Goal: Task Accomplishment & Management: Manage account settings

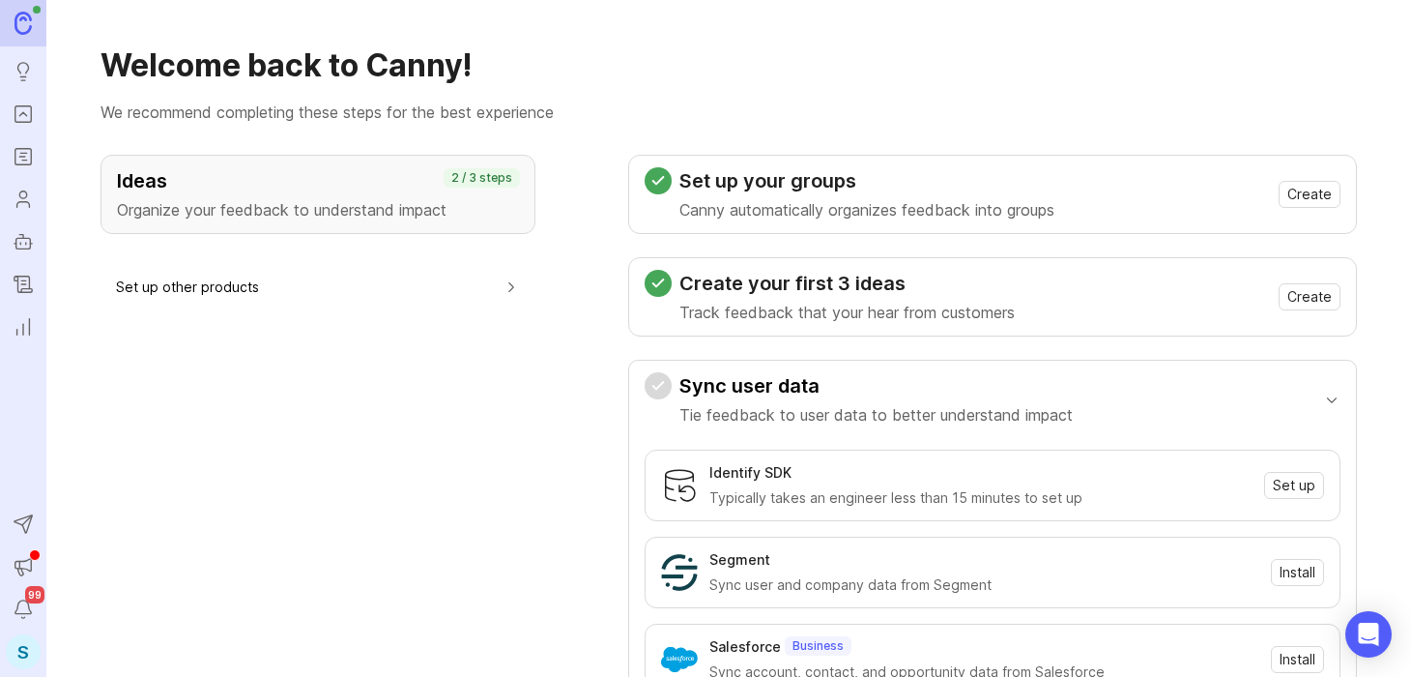
click at [21, 649] on div "S" at bounding box center [23, 651] width 35 height 35
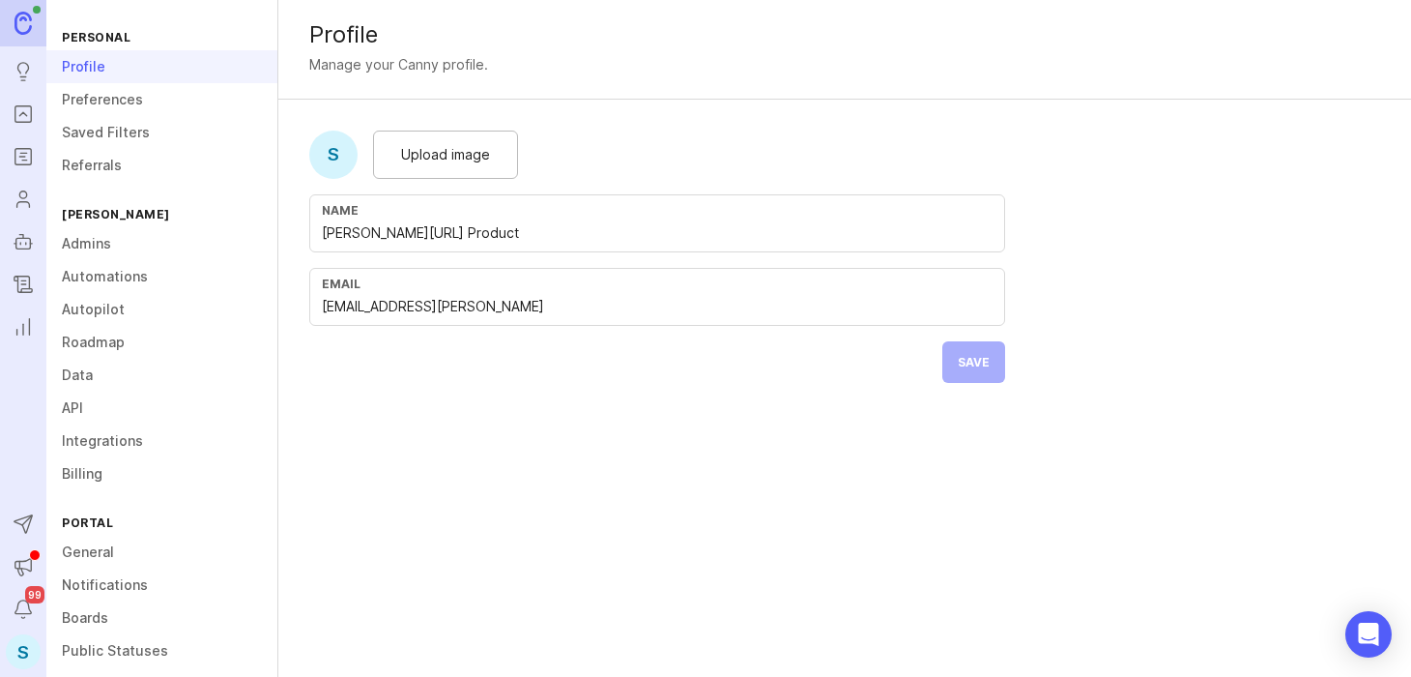
click at [101, 608] on link "Boards" at bounding box center [161, 617] width 231 height 33
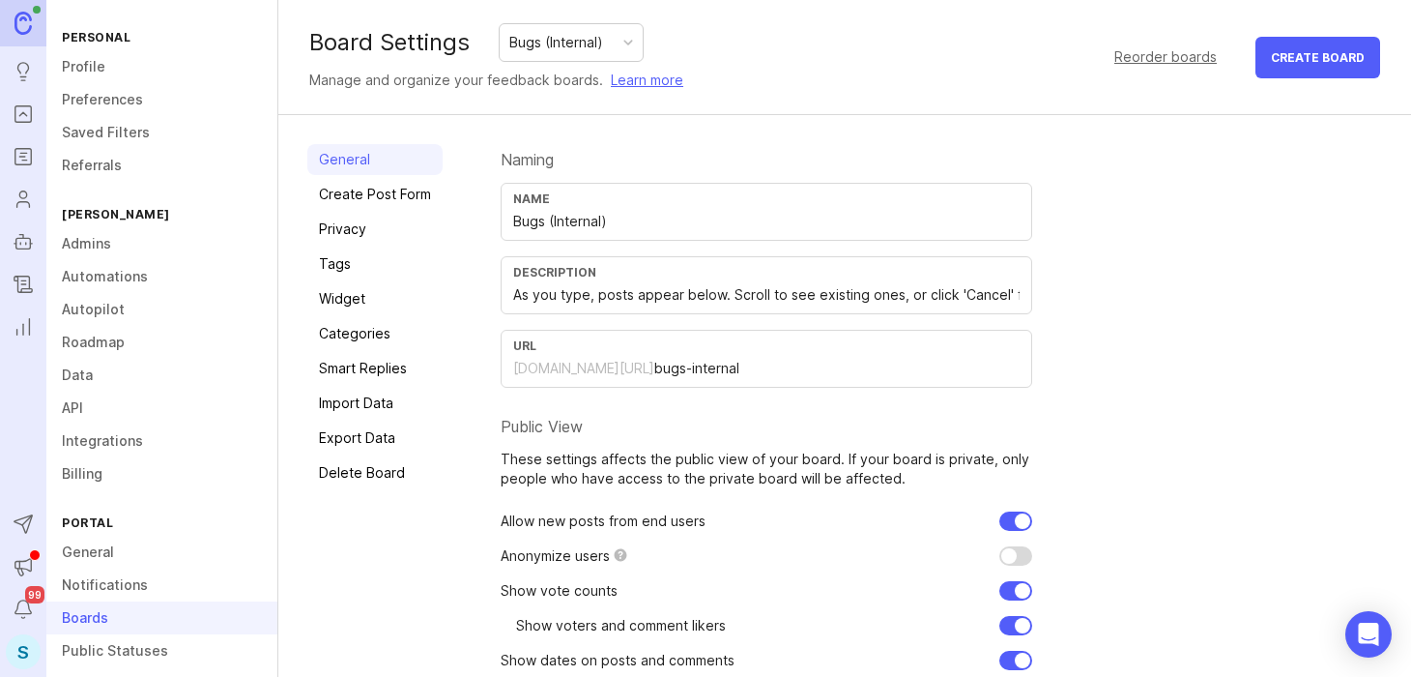
click at [636, 43] on div "Bugs (Internal)" at bounding box center [571, 42] width 143 height 37
click at [620, 44] on div "[PERSON_NAME] (Public)" at bounding box center [598, 42] width 197 height 37
click at [95, 65] on link "Profile" at bounding box center [161, 66] width 231 height 33
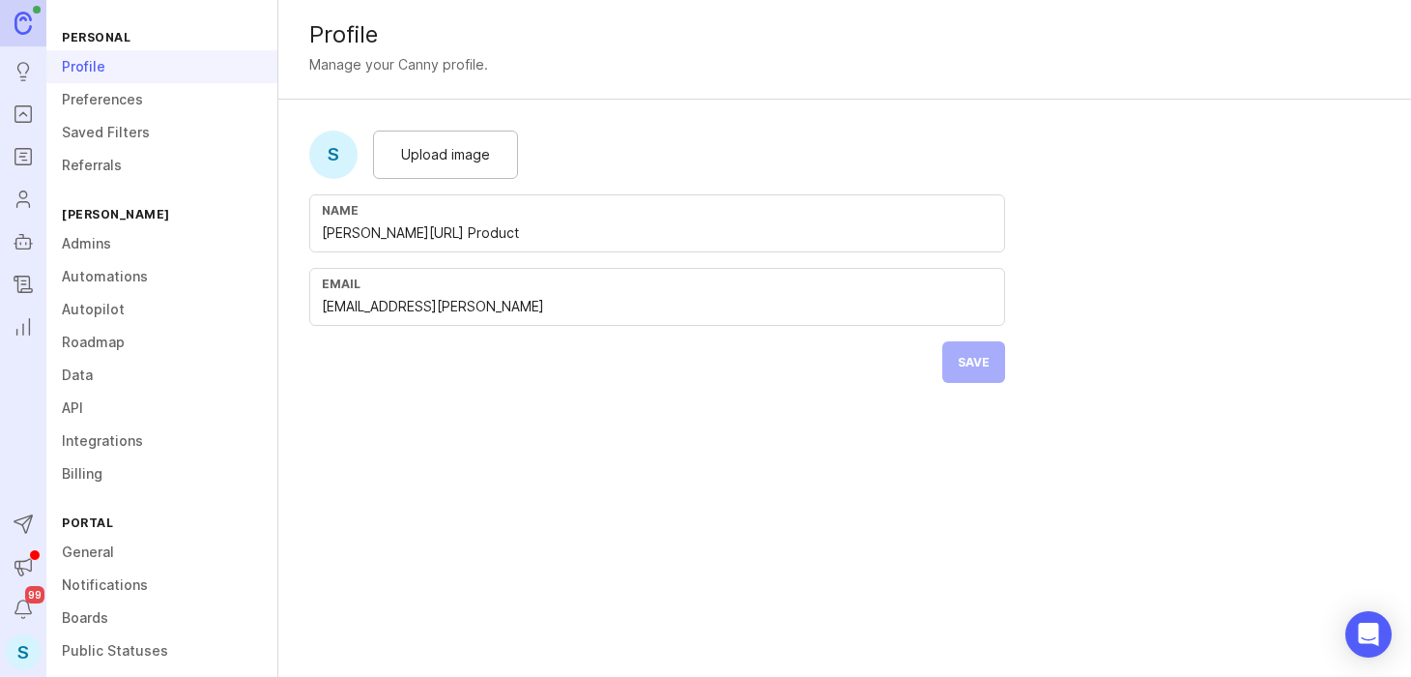
click at [88, 31] on div "Personal" at bounding box center [161, 37] width 231 height 26
click at [356, 35] on div "Profile" at bounding box center [844, 34] width 1071 height 23
click at [30, 27] on img at bounding box center [22, 23] width 17 height 22
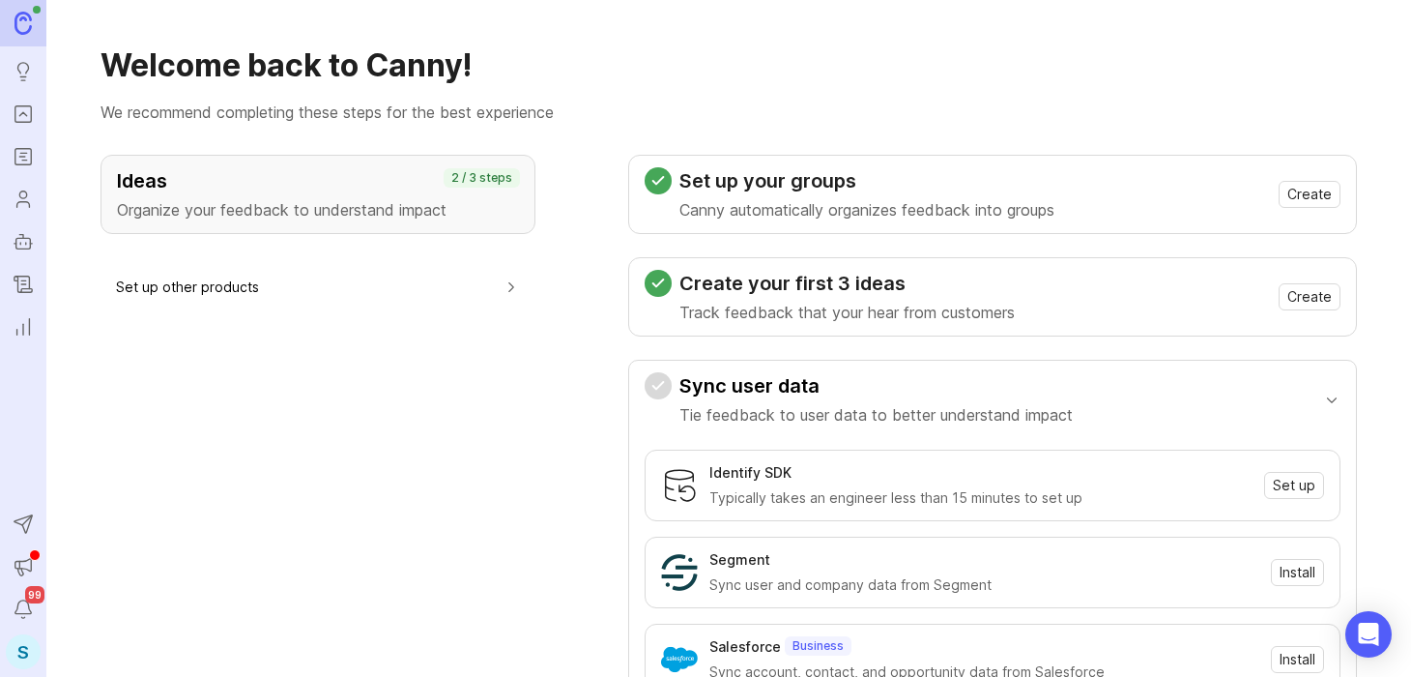
click at [24, 325] on icon "Reporting" at bounding box center [23, 326] width 21 height 23
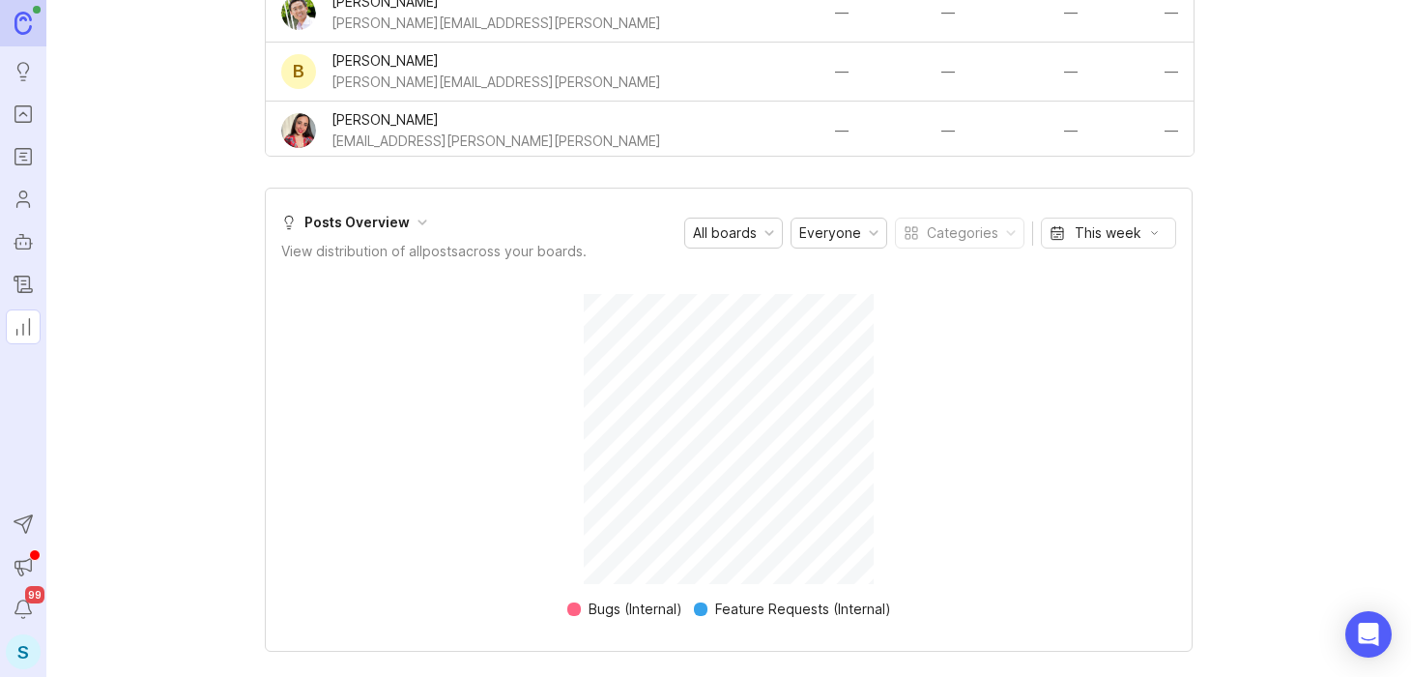
scroll to position [1396, 0]
click at [20, 161] on icon "Roadmaps" at bounding box center [23, 156] width 21 height 23
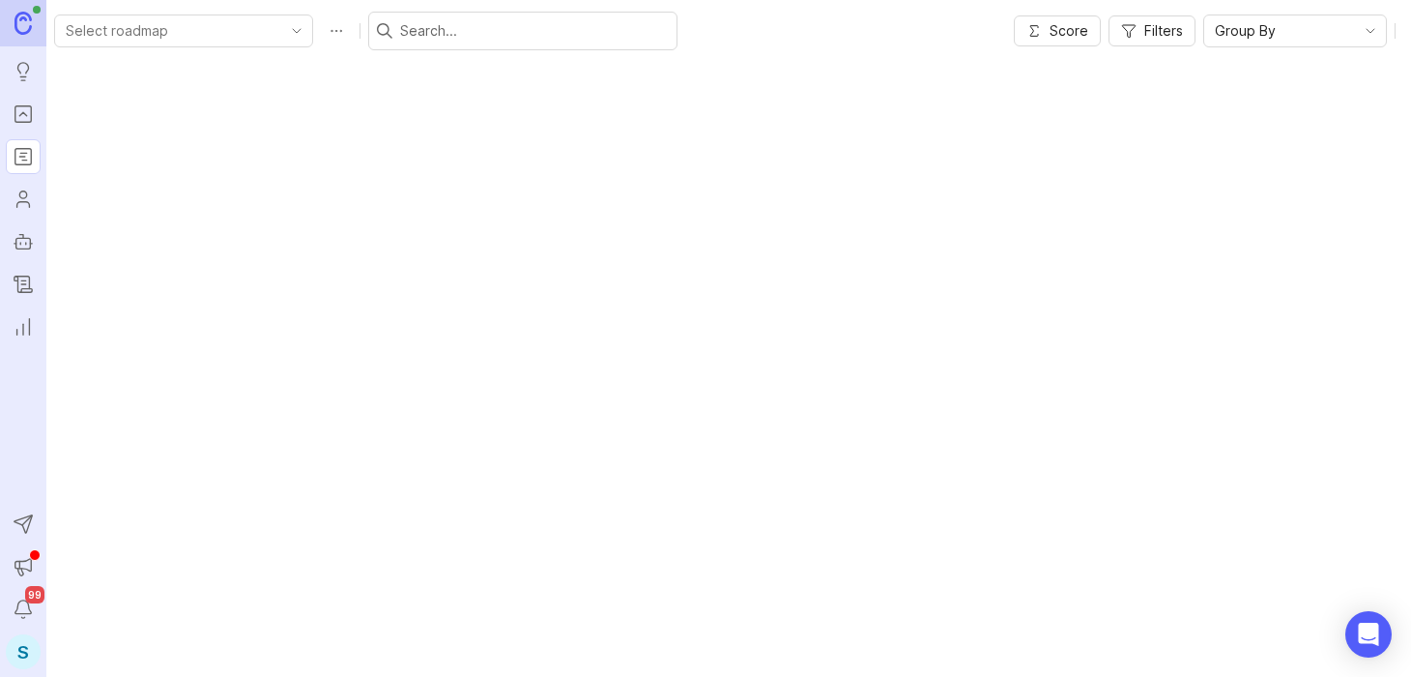
click at [19, 652] on div "S" at bounding box center [23, 651] width 35 height 35
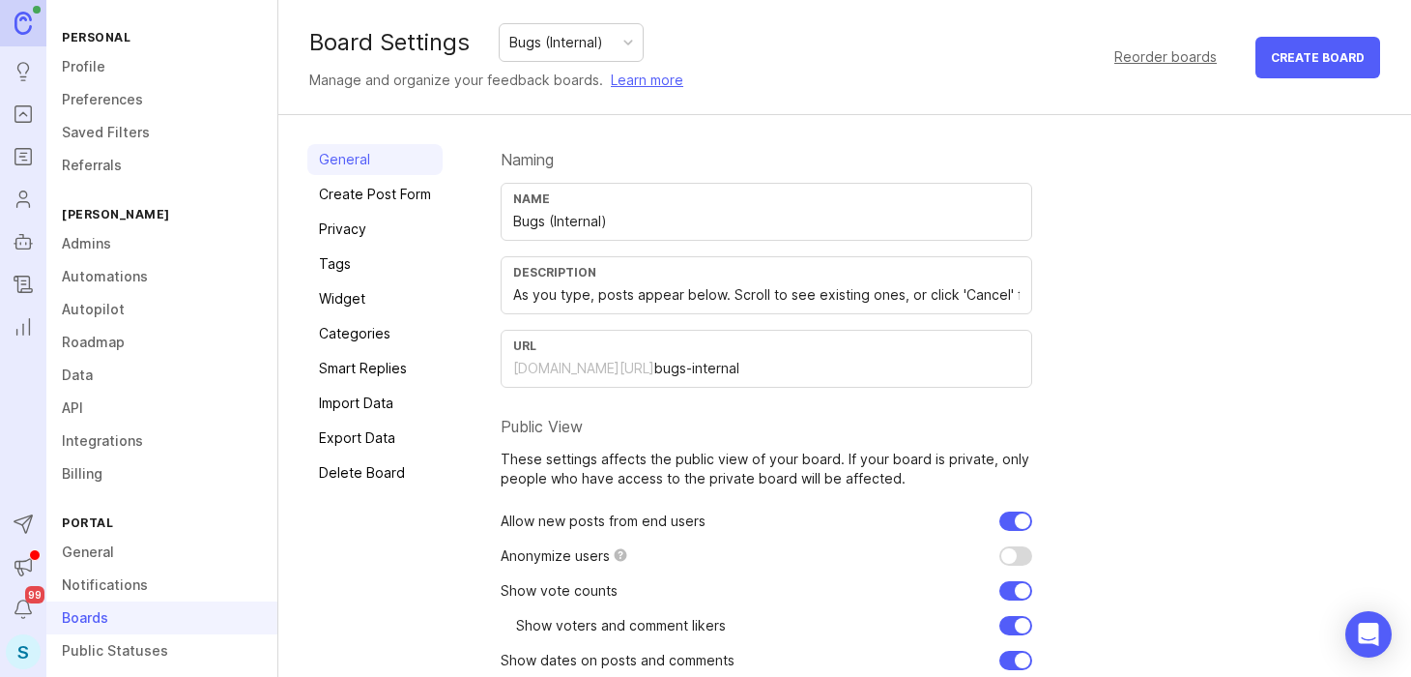
click at [532, 188] on div "Name Bugs (Internal)" at bounding box center [767, 212] width 532 height 58
click at [350, 235] on link "Privacy" at bounding box center [374, 229] width 135 height 31
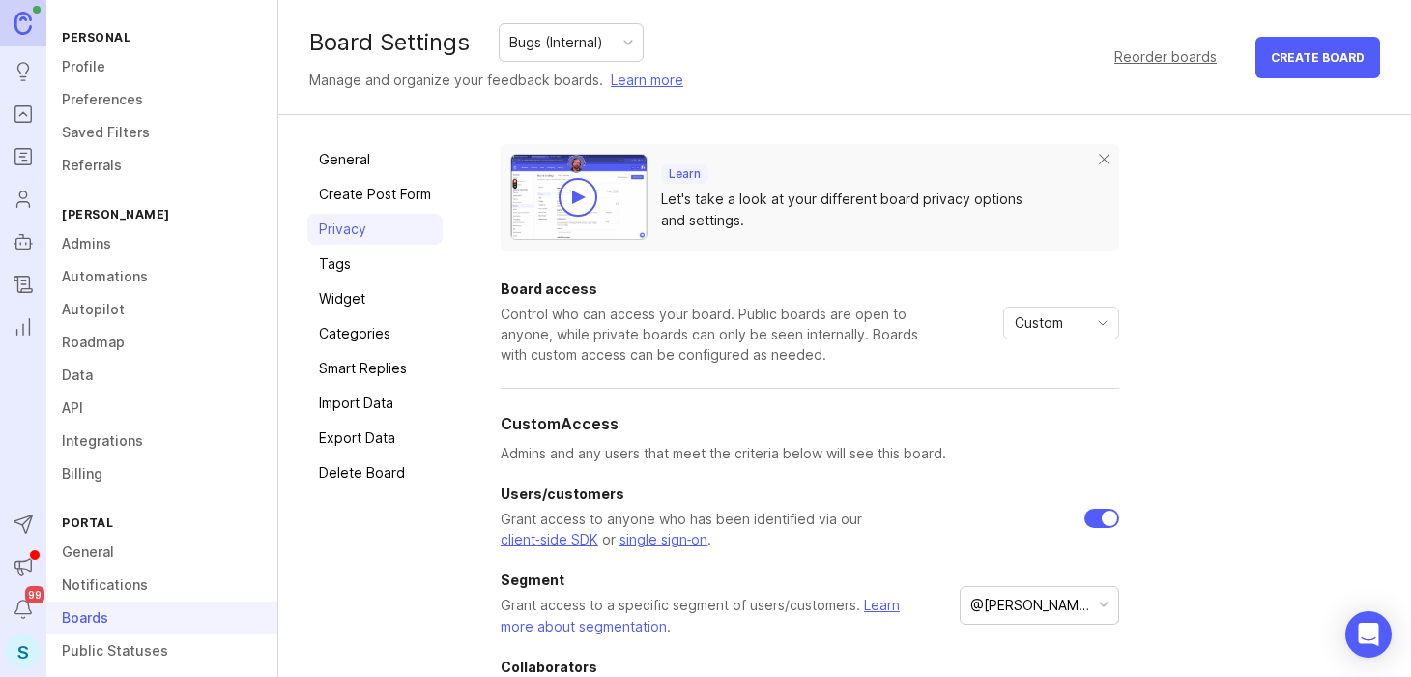
click at [1101, 328] on icon "toggle icon" at bounding box center [1102, 322] width 31 height 15
click at [1226, 338] on div "Learn Let's take a look at your different board privacy options and settings. B…" at bounding box center [941, 591] width 881 height 895
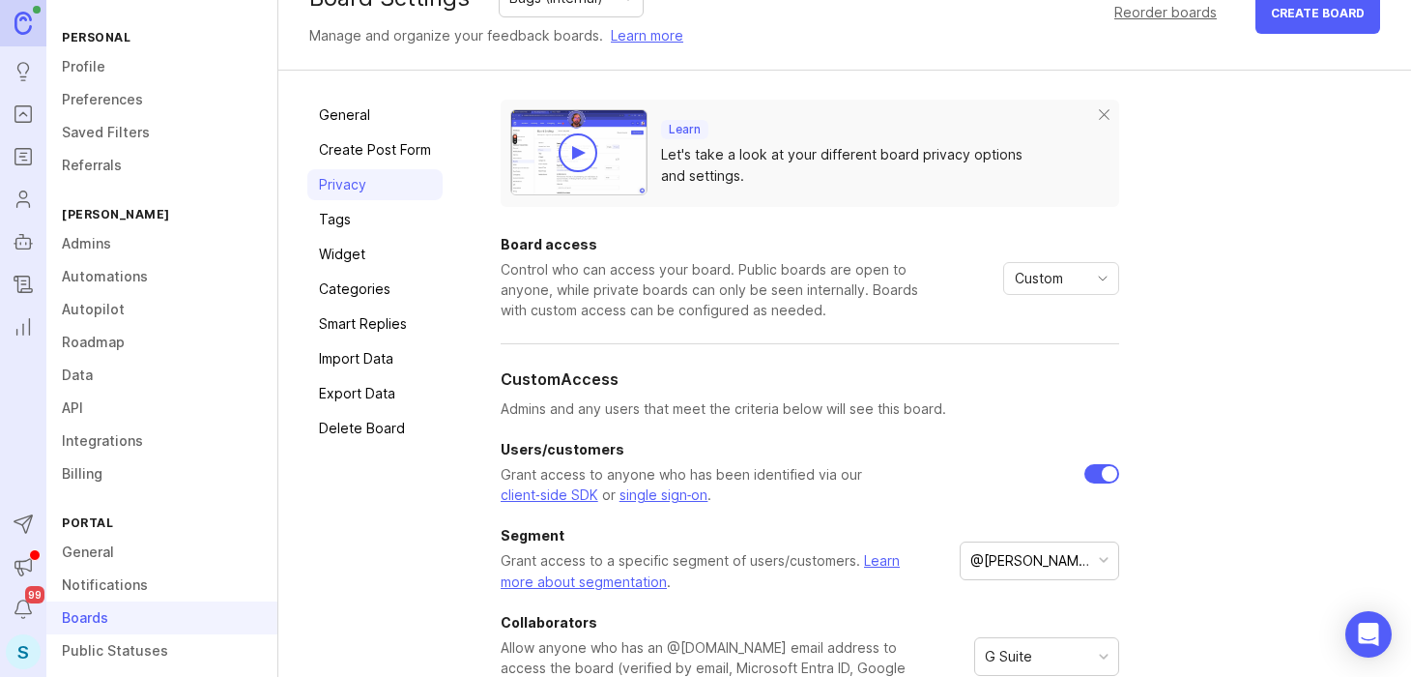
scroll to position [43, 0]
click at [347, 107] on link "General" at bounding box center [374, 116] width 135 height 31
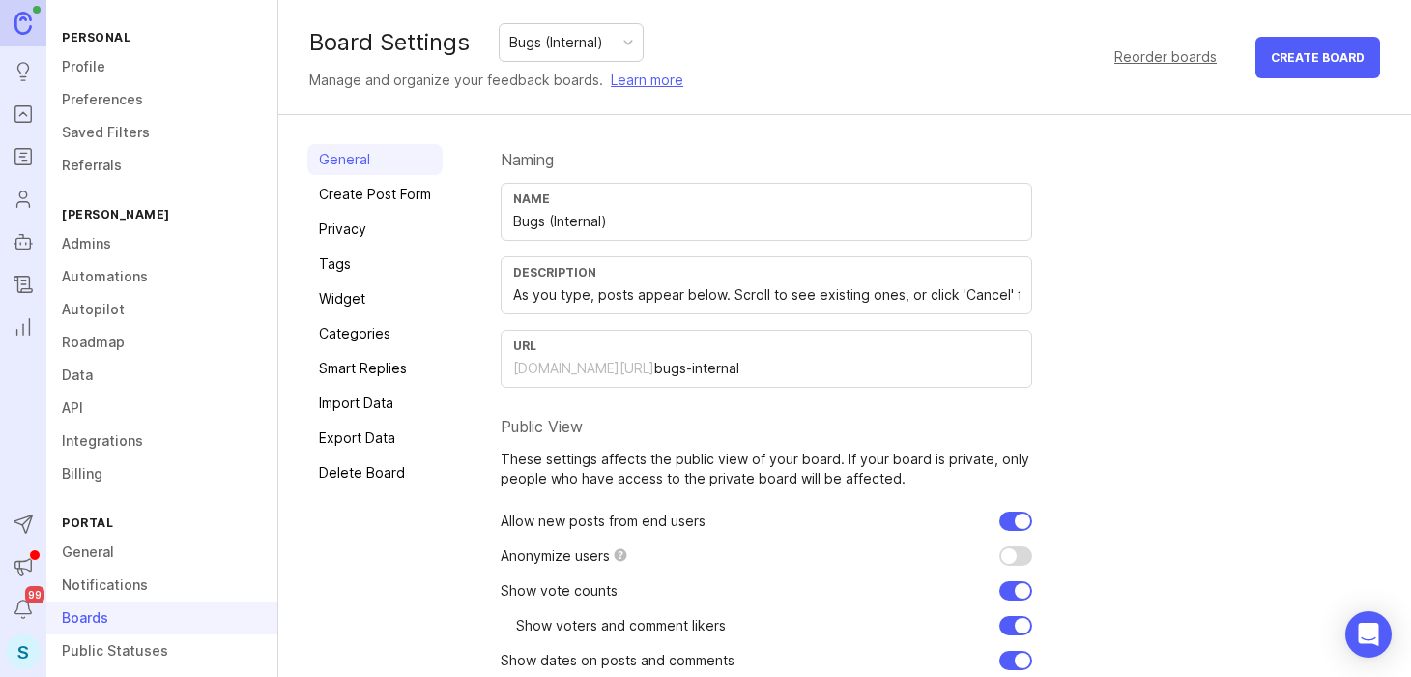
click at [399, 250] on link "Tags" at bounding box center [374, 263] width 135 height 31
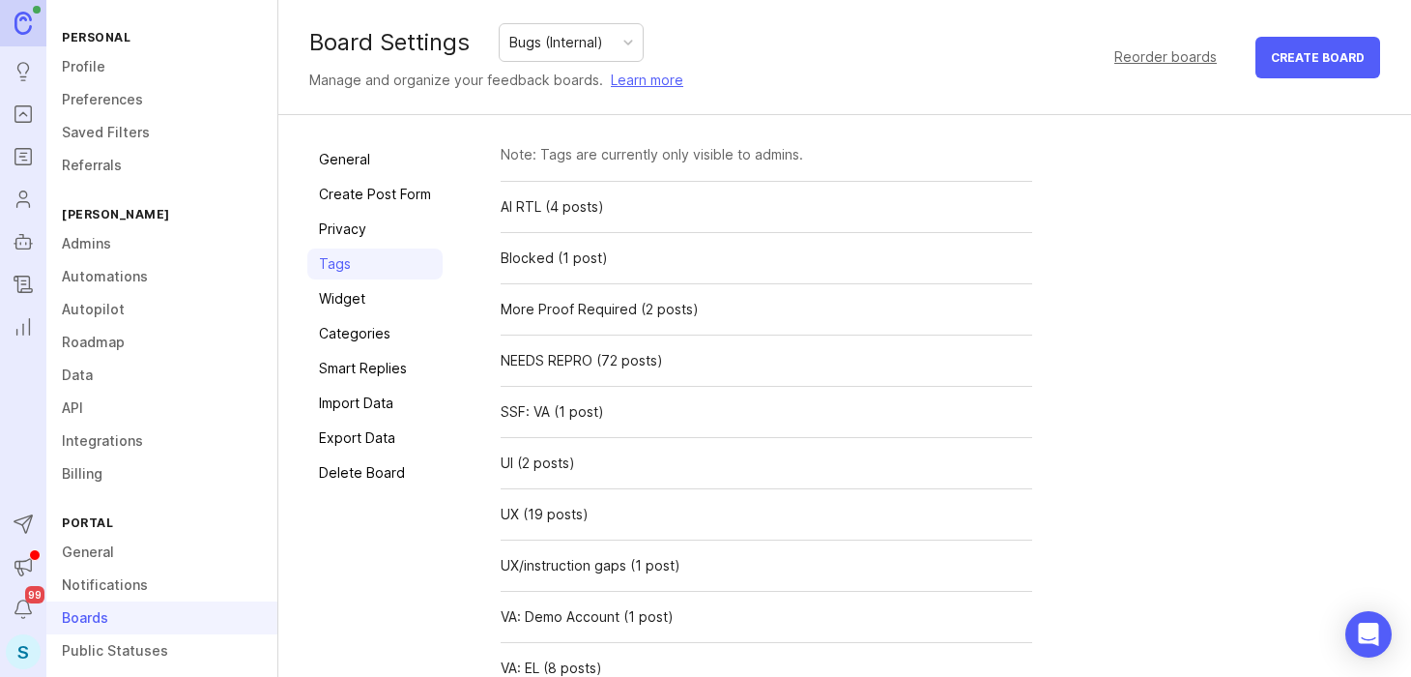
click at [386, 205] on link "Create Post Form" at bounding box center [374, 194] width 135 height 31
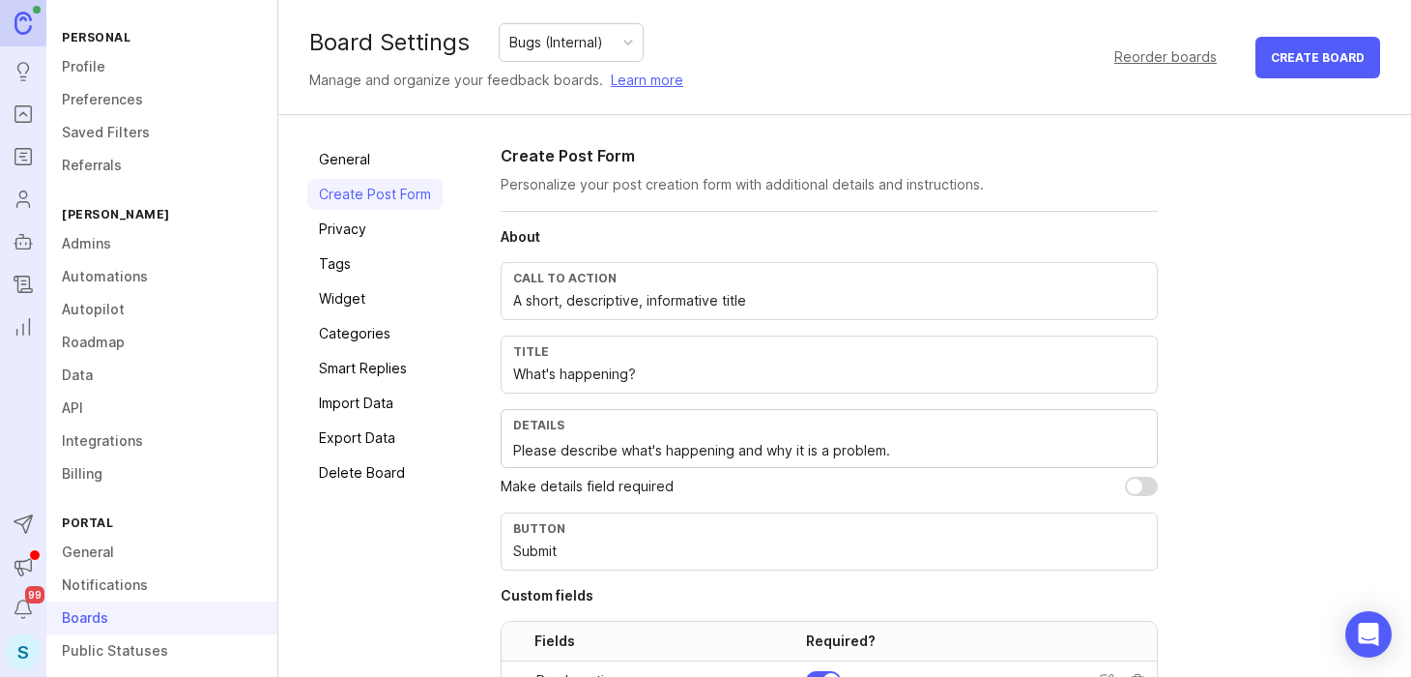
click at [360, 429] on link "Export Data" at bounding box center [374, 437] width 135 height 31
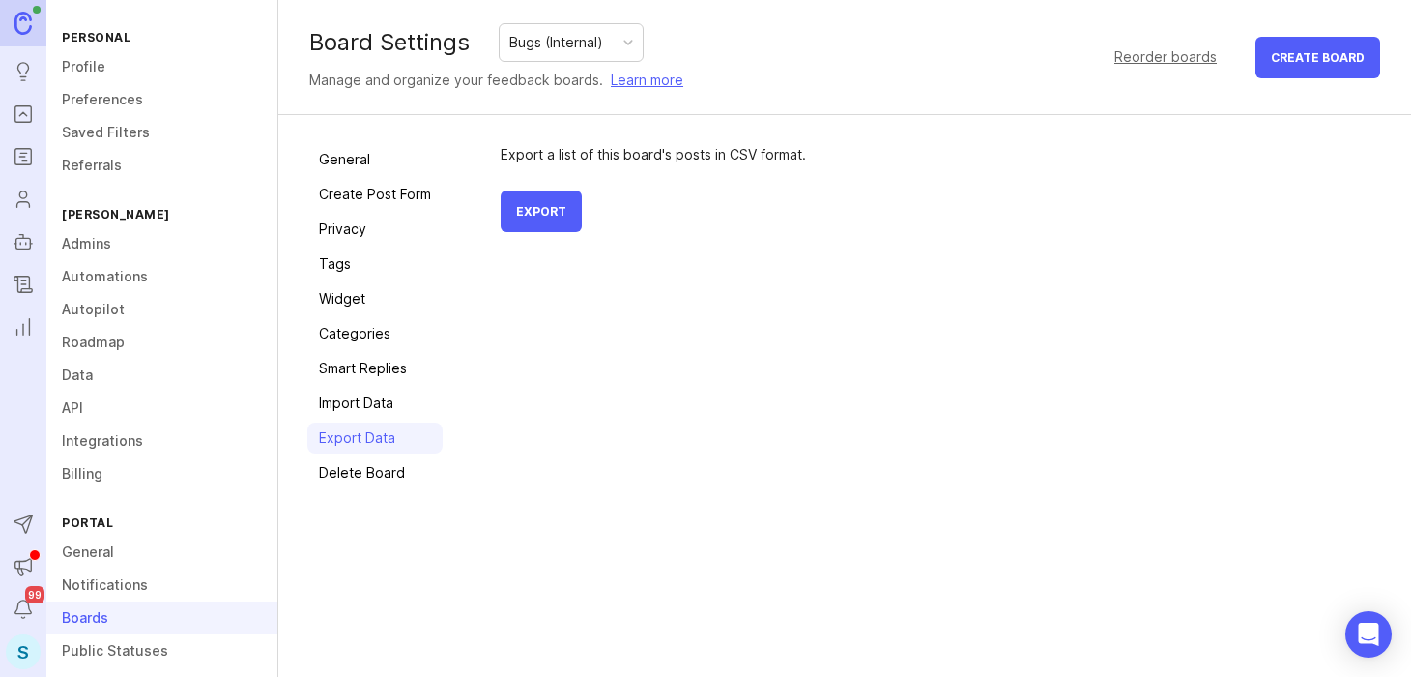
click at [358, 393] on link "Import Data" at bounding box center [374, 403] width 135 height 31
click at [343, 357] on link "Smart Replies" at bounding box center [374, 368] width 135 height 31
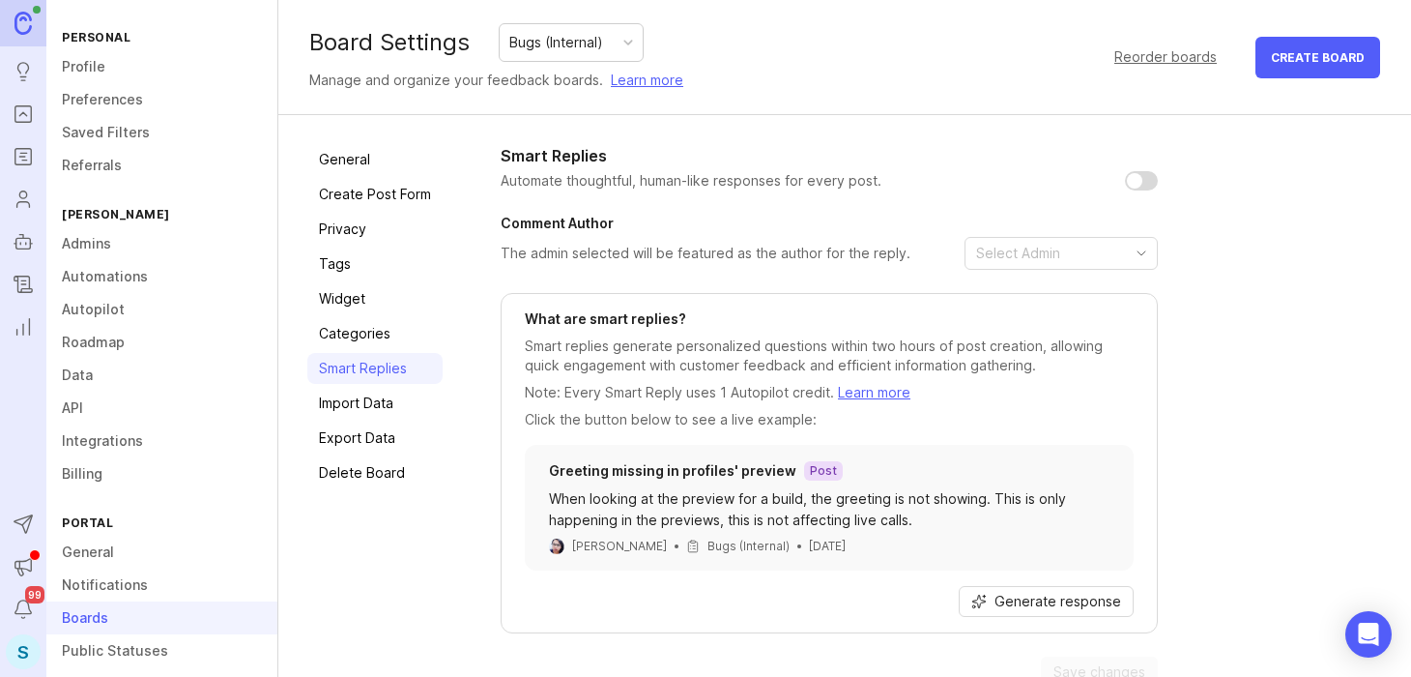
click at [340, 332] on link "Categories" at bounding box center [374, 333] width 135 height 31
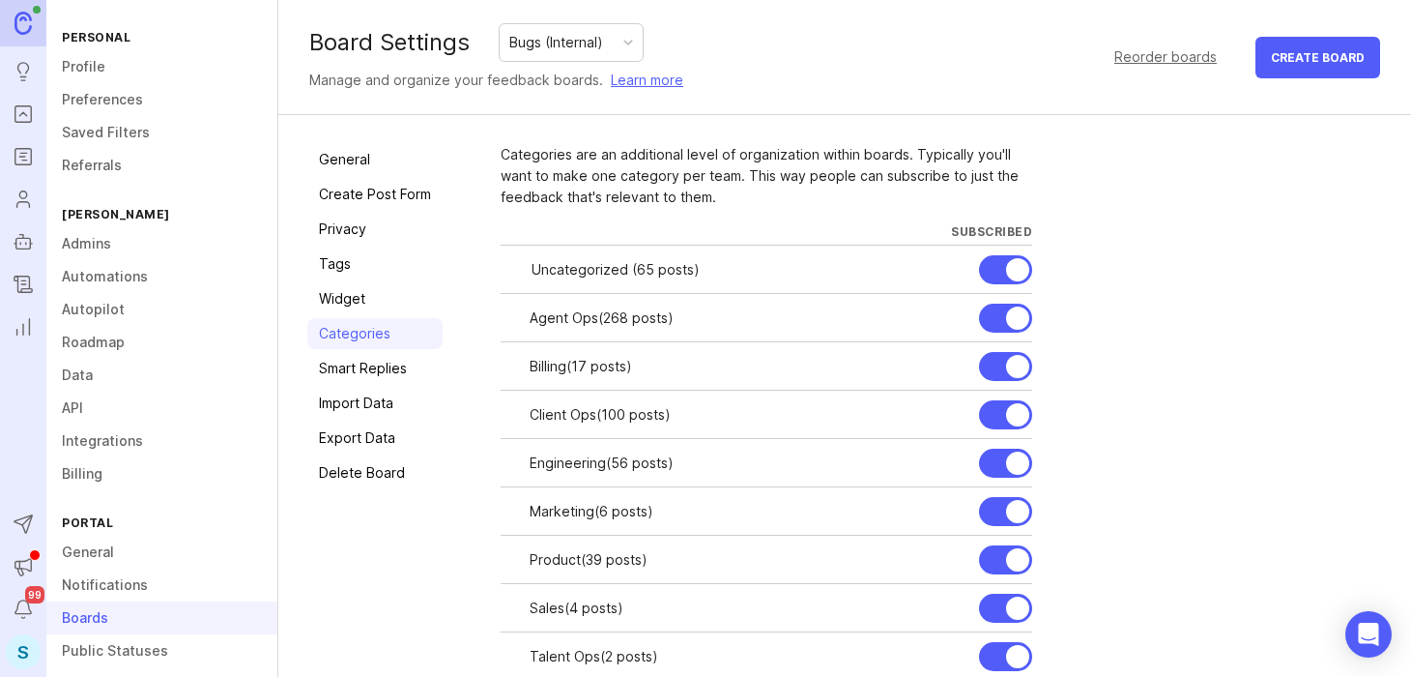
click at [349, 297] on link "Widget" at bounding box center [374, 298] width 135 height 31
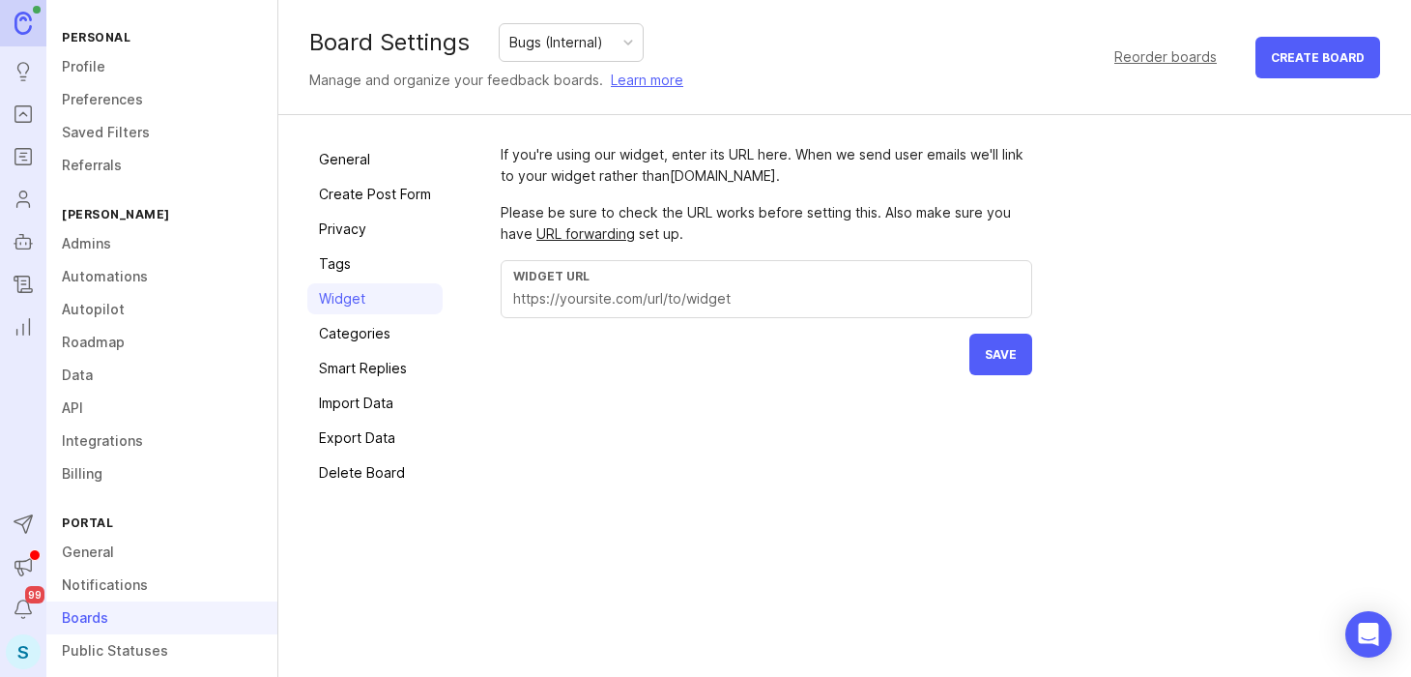
click at [337, 262] on link "Tags" at bounding box center [374, 263] width 135 height 31
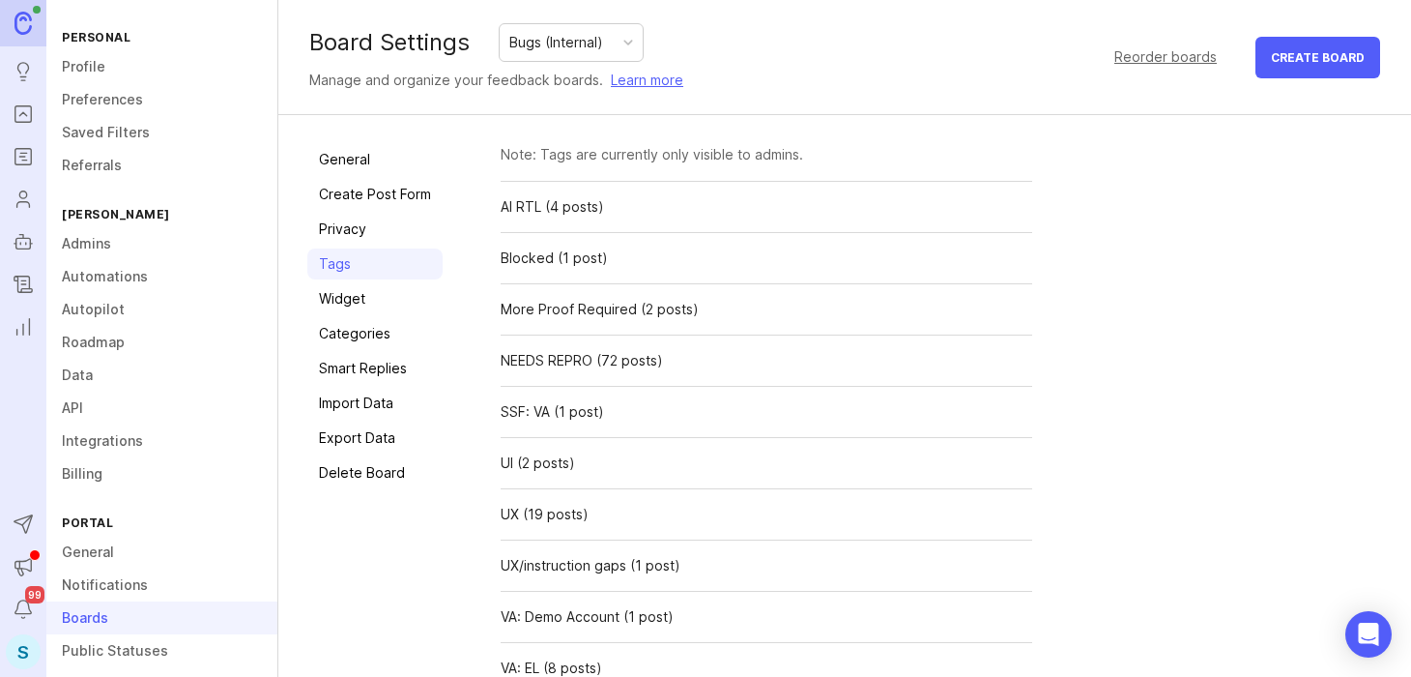
click at [352, 231] on link "Privacy" at bounding box center [374, 229] width 135 height 31
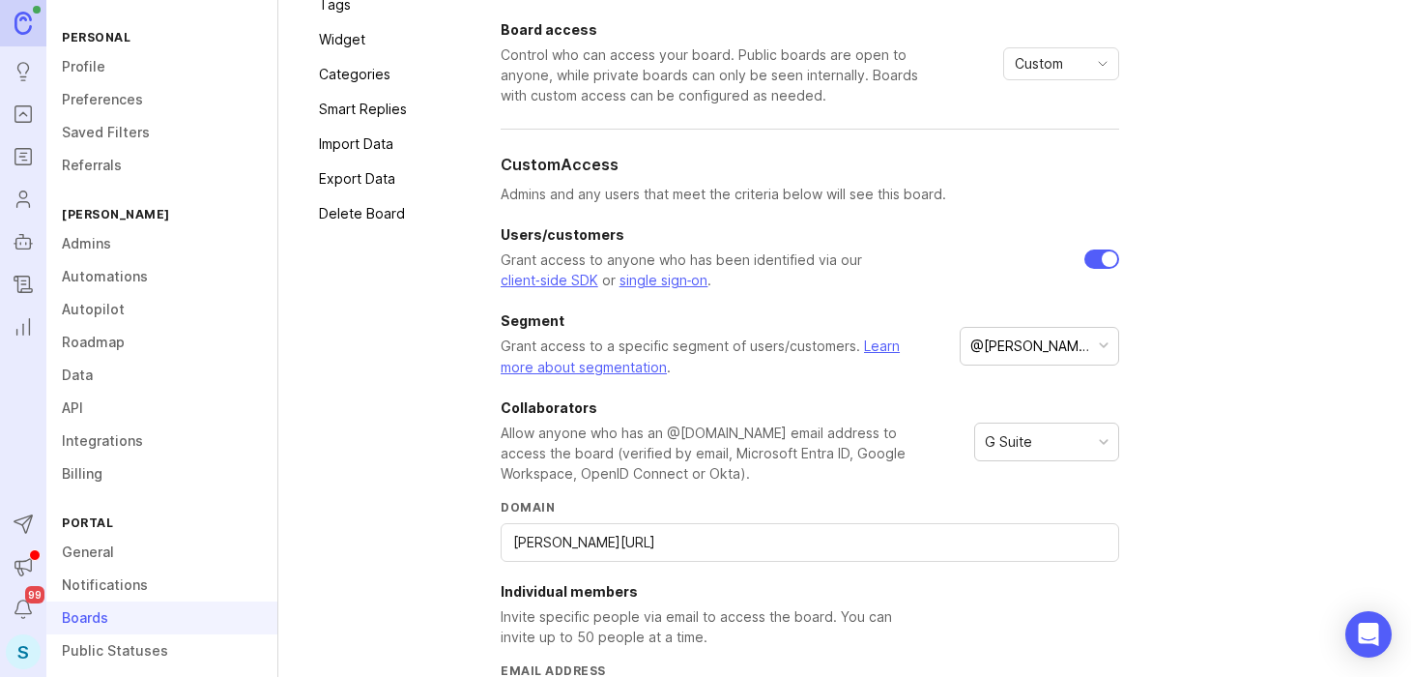
scroll to position [261, 0]
click at [1107, 443] on div at bounding box center [1104, 440] width 10 height 10
click at [1177, 433] on div "Learn Let's take a look at your different board privacy options and settings. B…" at bounding box center [941, 330] width 881 height 895
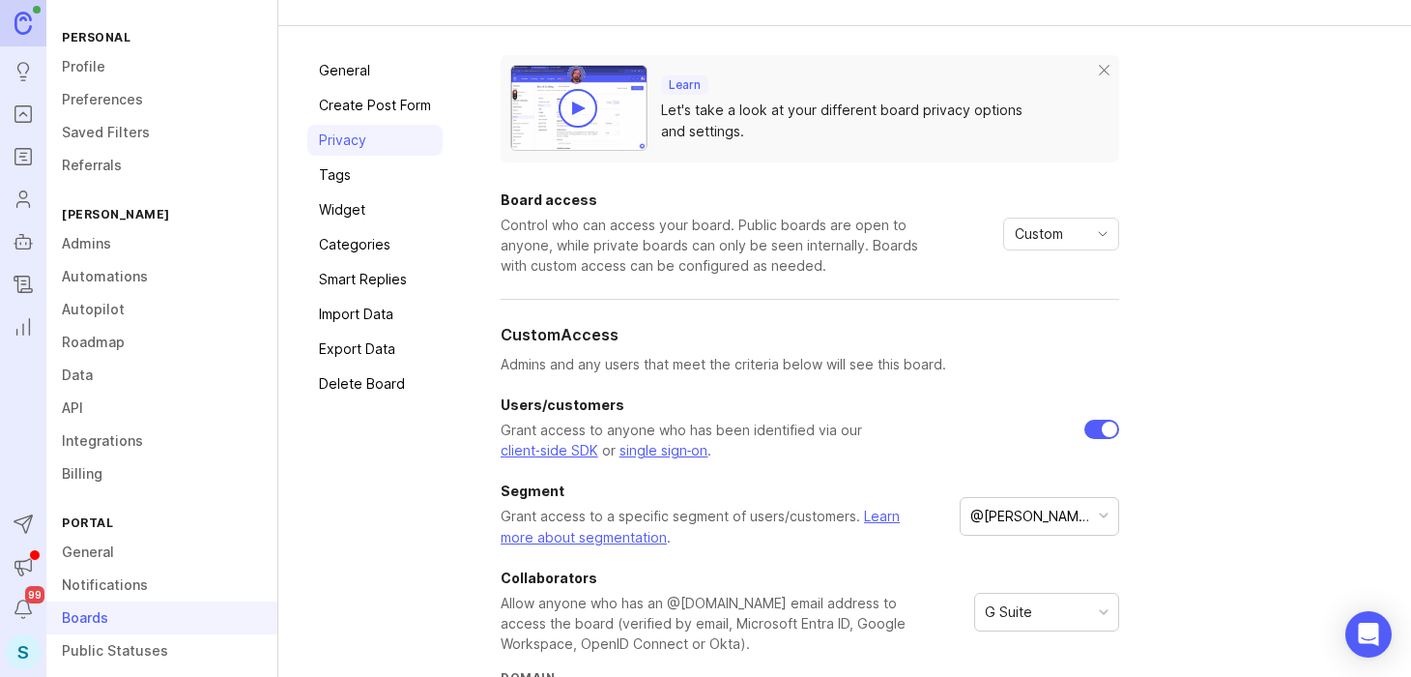
scroll to position [87, 0]
click at [1102, 235] on icon "toggle icon" at bounding box center [1102, 235] width 31 height 15
click at [1229, 190] on div "Learn Let's take a look at your different board privacy options and settings. B…" at bounding box center [941, 504] width 881 height 895
click at [1104, 246] on div "Custom" at bounding box center [1061, 235] width 116 height 33
click at [1233, 309] on div "Learn Let's take a look at your different board privacy options and settings. B…" at bounding box center [941, 504] width 881 height 895
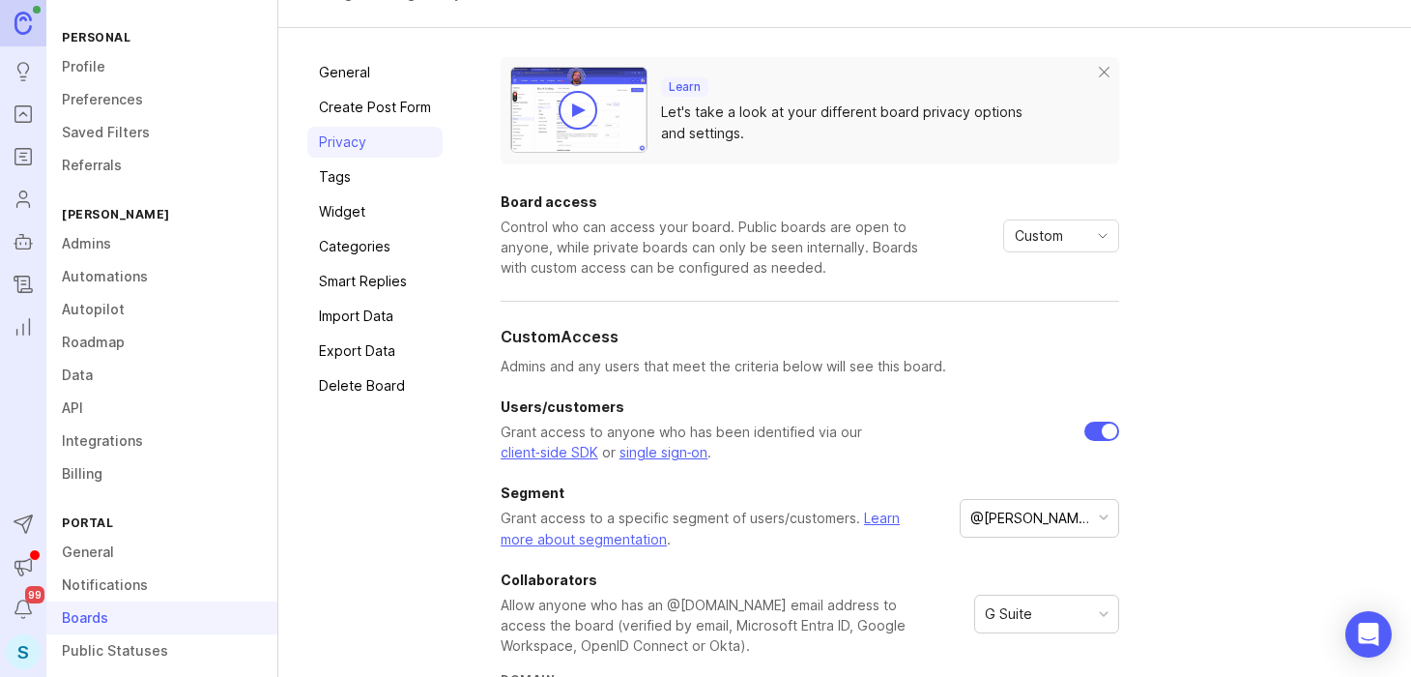
click at [565, 101] on div at bounding box center [578, 110] width 39 height 39
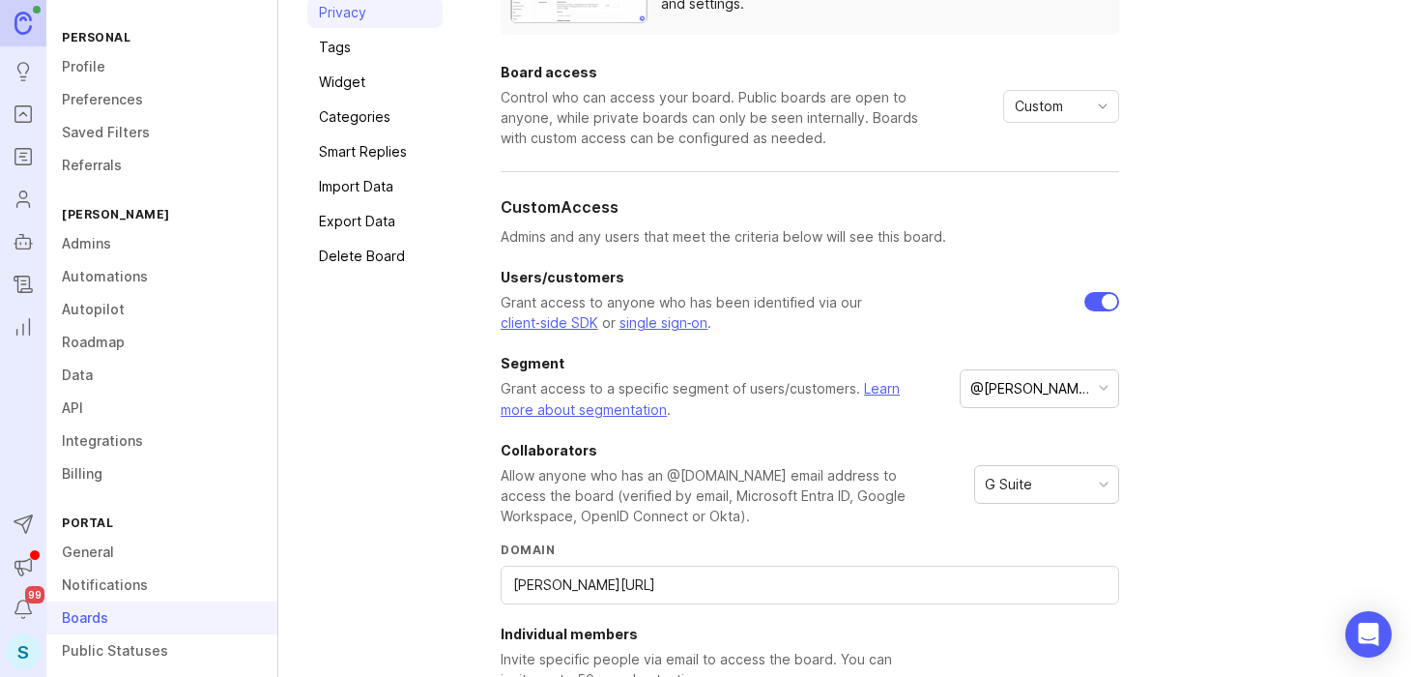
scroll to position [218, 0]
click at [1099, 383] on div "button" at bounding box center [1104, 386] width 10 height 10
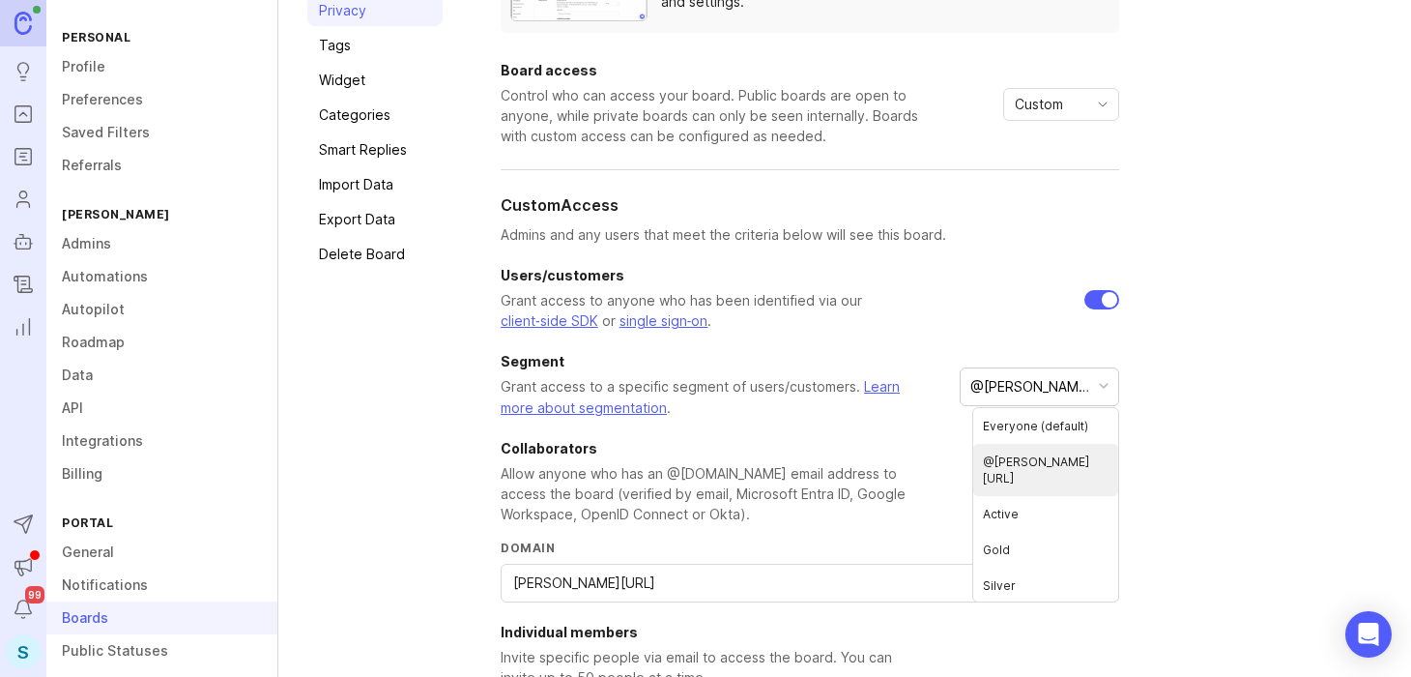
click at [1210, 408] on div "Learn Let's take a look at your different board privacy options and settings. B…" at bounding box center [941, 373] width 881 height 895
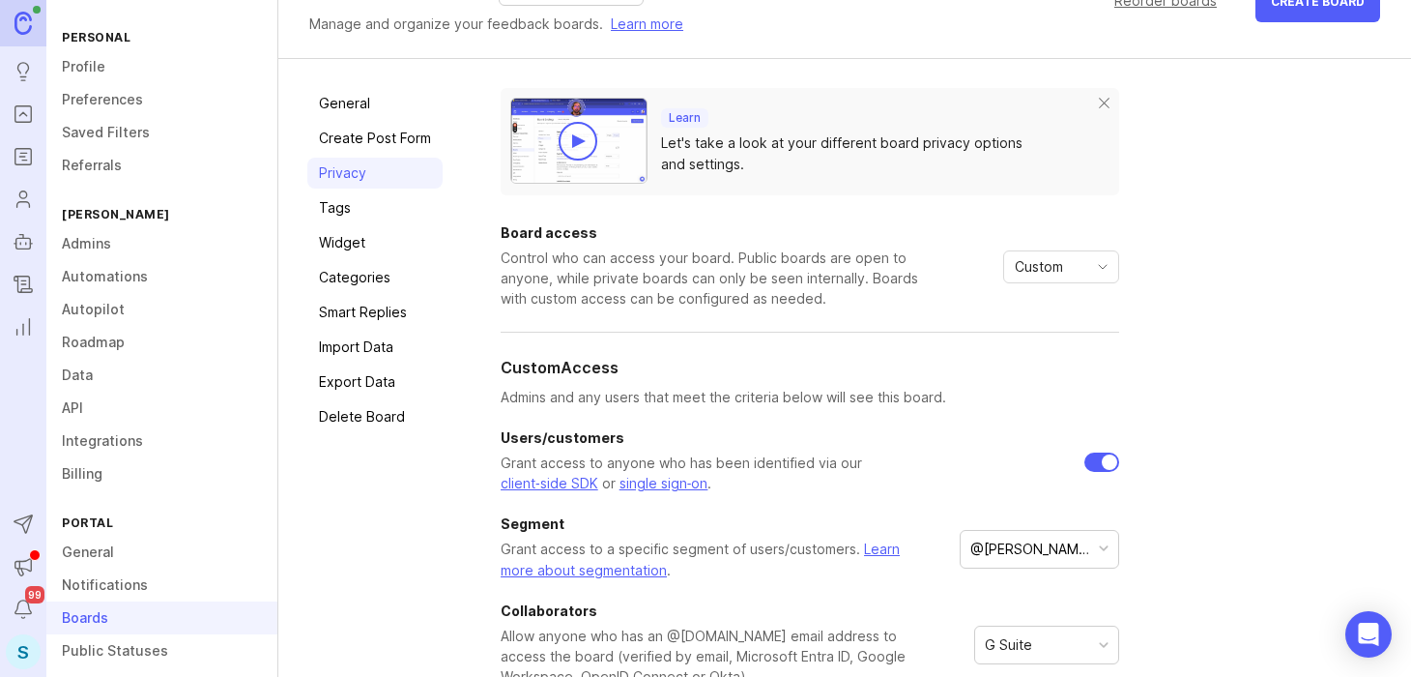
scroll to position [54, 0]
click at [356, 107] on link "General" at bounding box center [374, 105] width 135 height 31
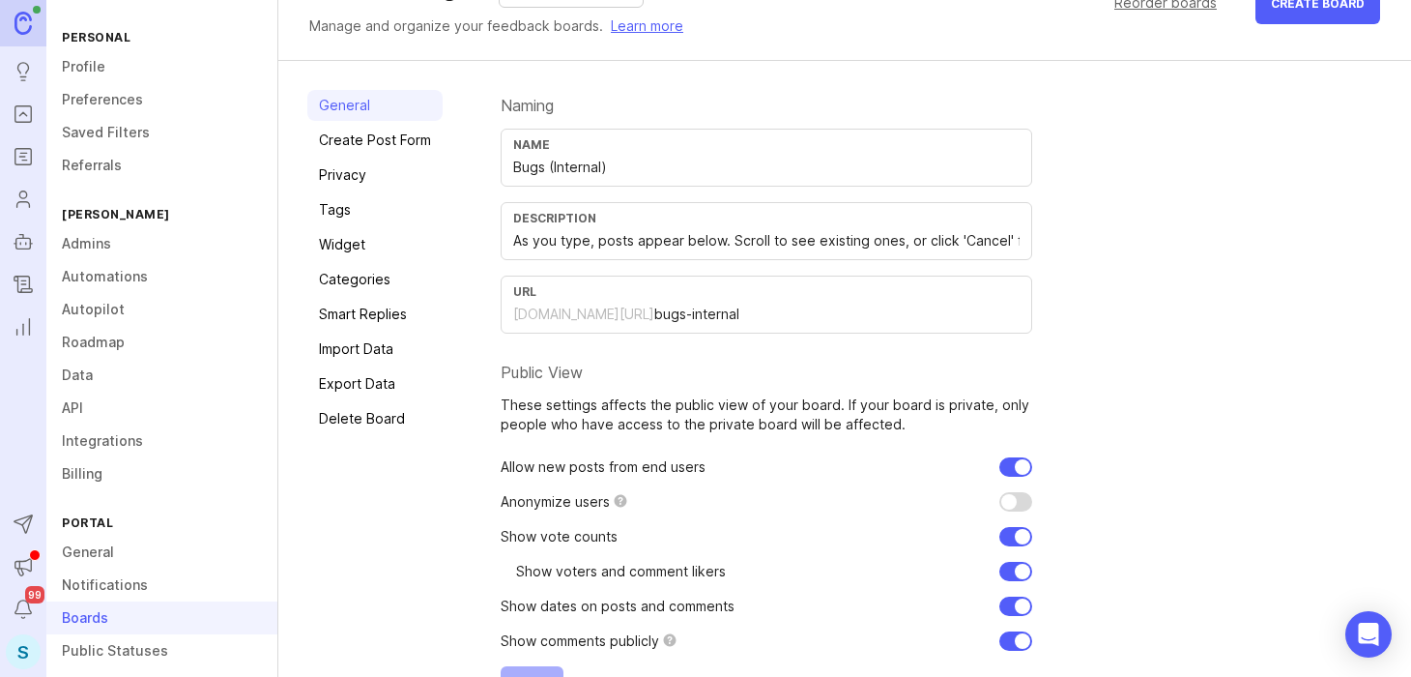
click at [1252, 295] on div "Naming Name Bugs (Internal) Description As you type, posts appear below. Scroll…" at bounding box center [941, 399] width 881 height 618
